Goal: Check status

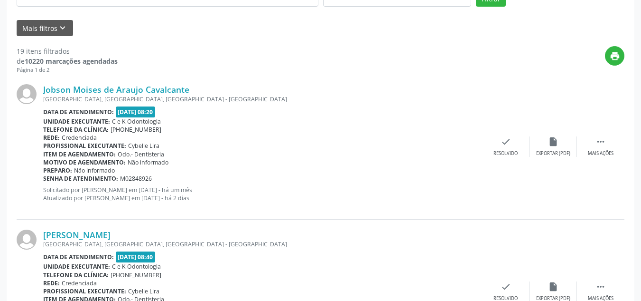
scroll to position [173, 0]
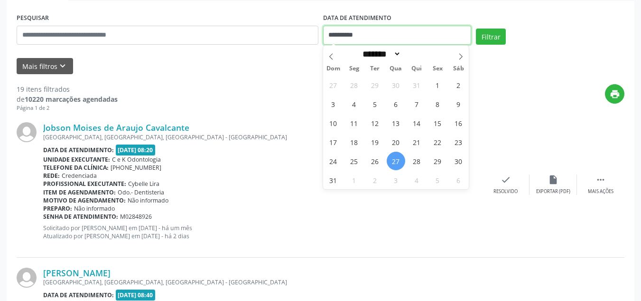
click at [348, 34] on input "**********" at bounding box center [397, 35] width 149 height 19
click at [459, 56] on icon at bounding box center [461, 56] width 7 height 7
select select "*"
click at [356, 102] on span "8" at bounding box center [354, 103] width 19 height 19
type input "**********"
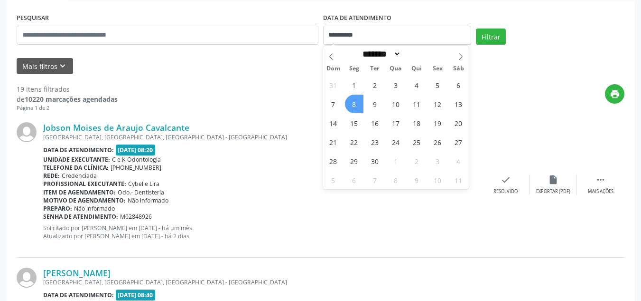
click at [356, 102] on span "8" at bounding box center [354, 103] width 19 height 19
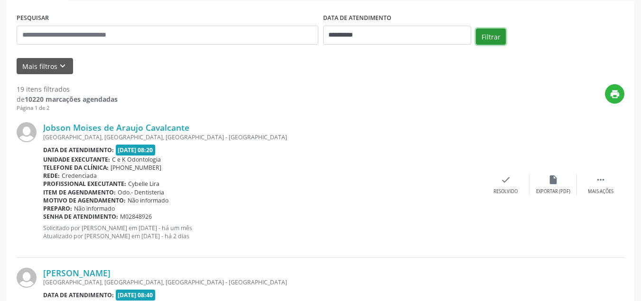
click at [491, 31] on button "Filtrar" at bounding box center [491, 36] width 30 height 16
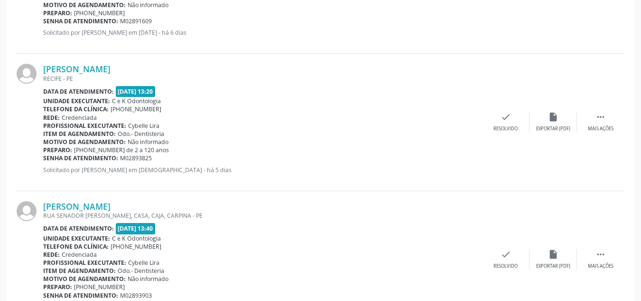
scroll to position [2081, 0]
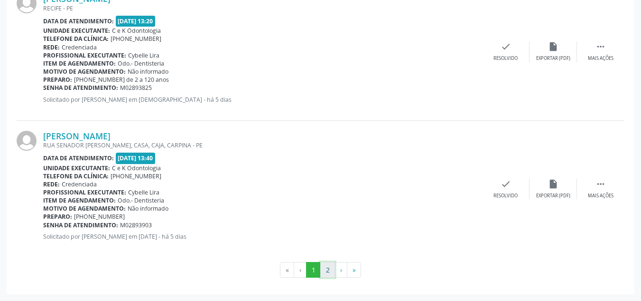
click at [330, 271] on button "2" at bounding box center [327, 270] width 15 height 16
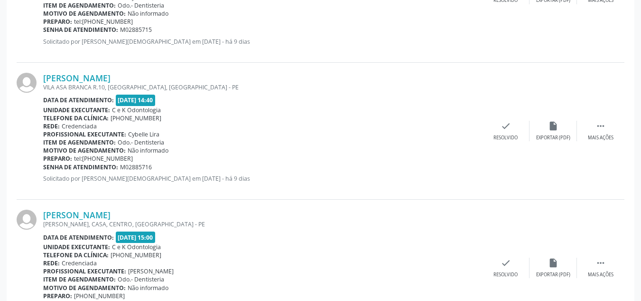
scroll to position [575, 0]
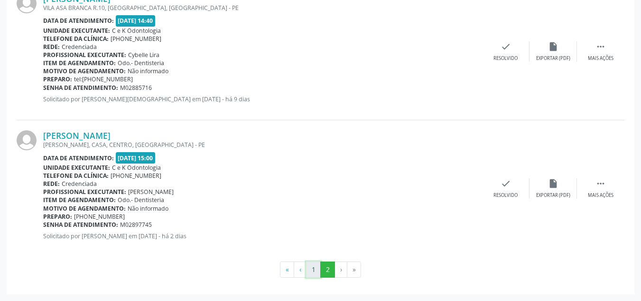
click at [315, 271] on button "1" at bounding box center [313, 269] width 15 height 16
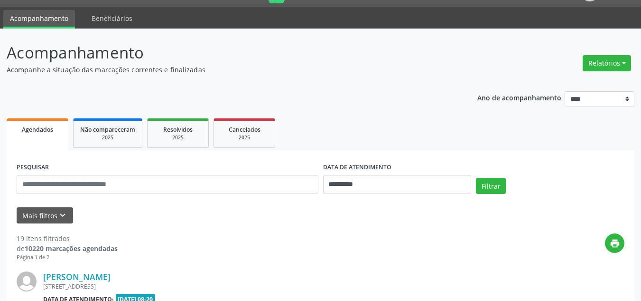
scroll to position [636, 0]
